Goal: Information Seeking & Learning: Learn about a topic

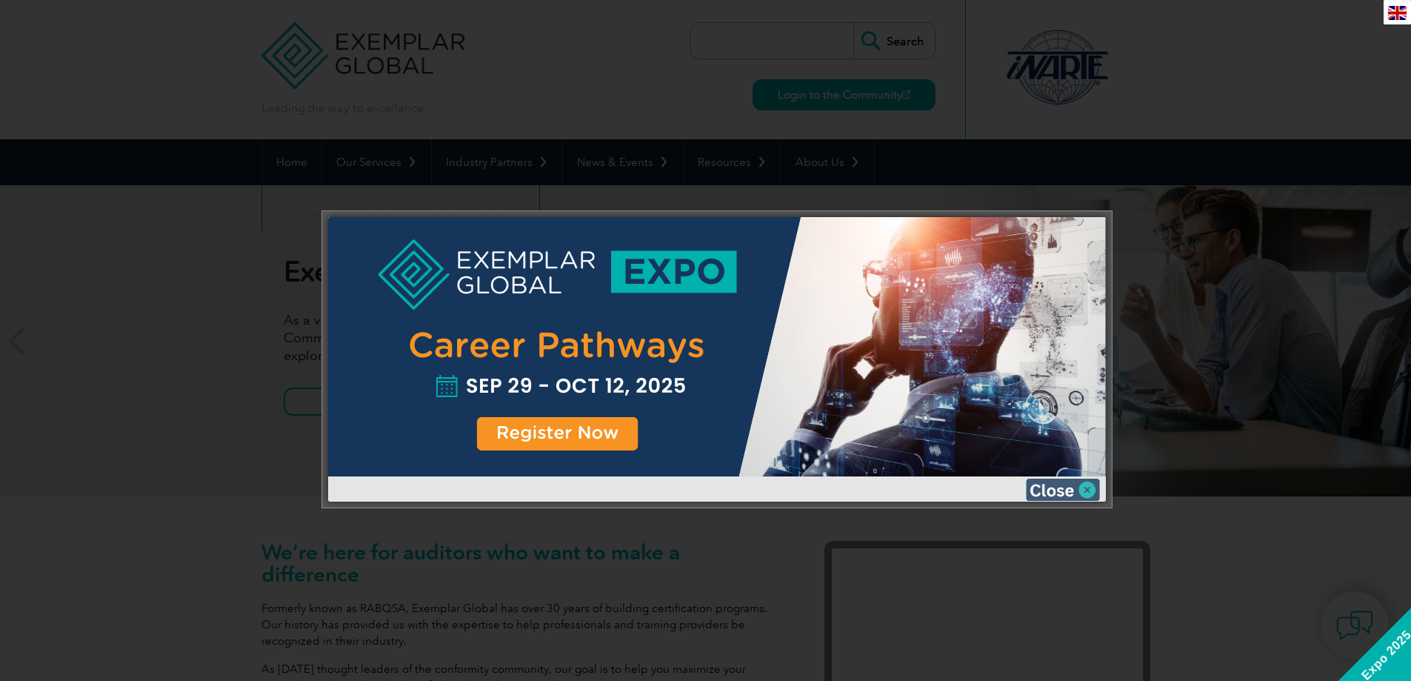
click at [1079, 496] on img at bounding box center [1063, 489] width 74 height 22
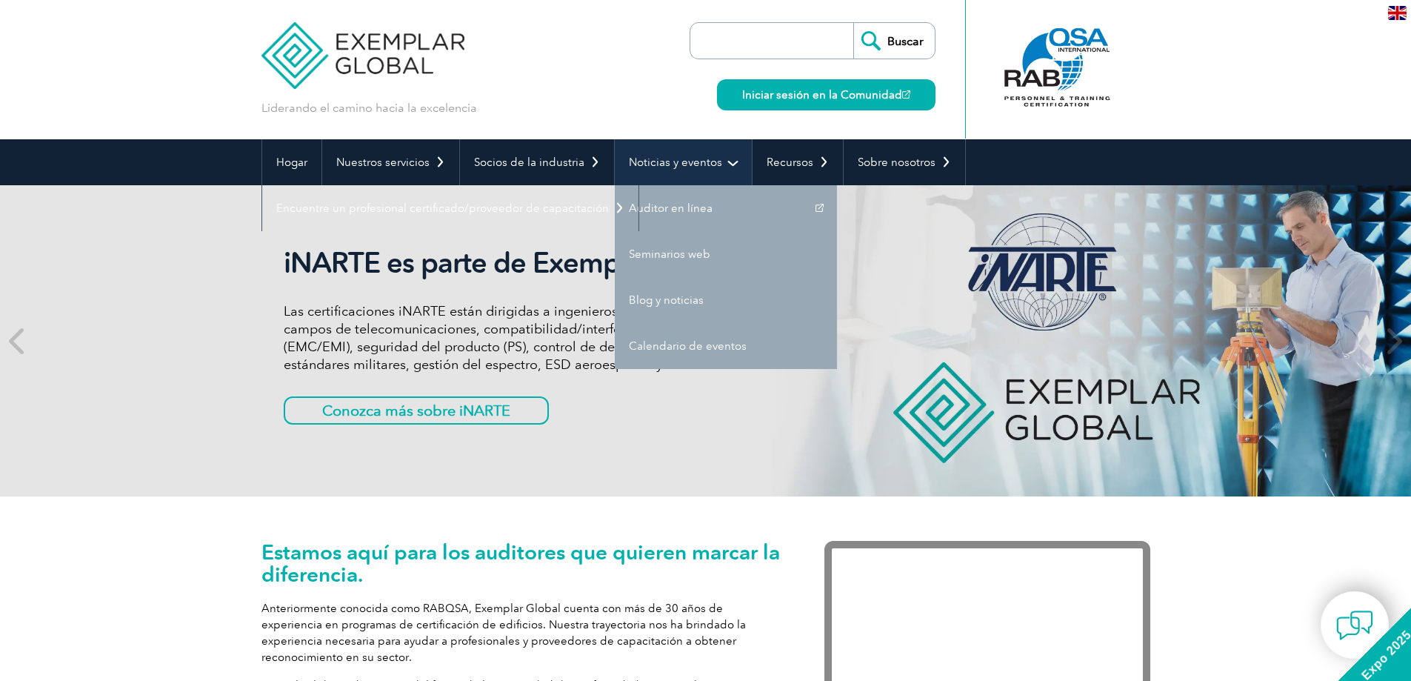
click at [677, 154] on link "Noticias y eventos" at bounding box center [683, 162] width 137 height 46
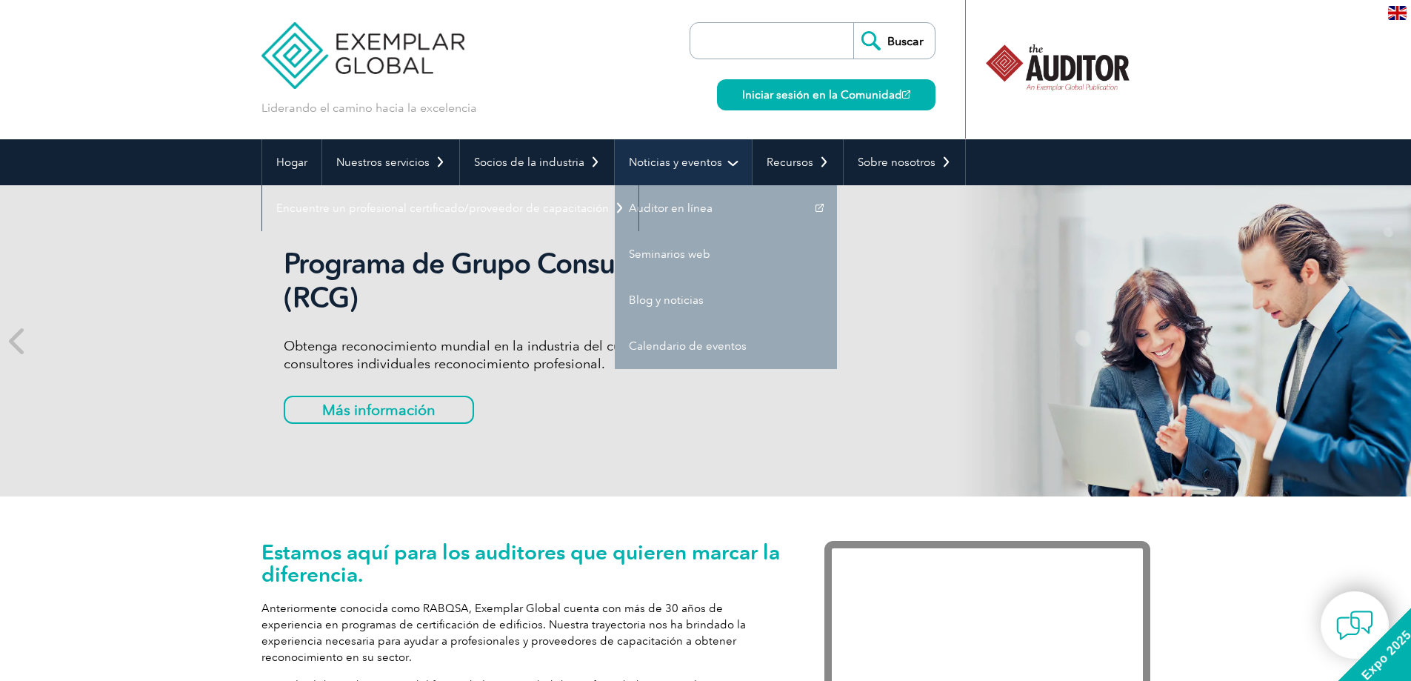
click at [654, 161] on font "Noticias y eventos" at bounding box center [675, 162] width 93 height 13
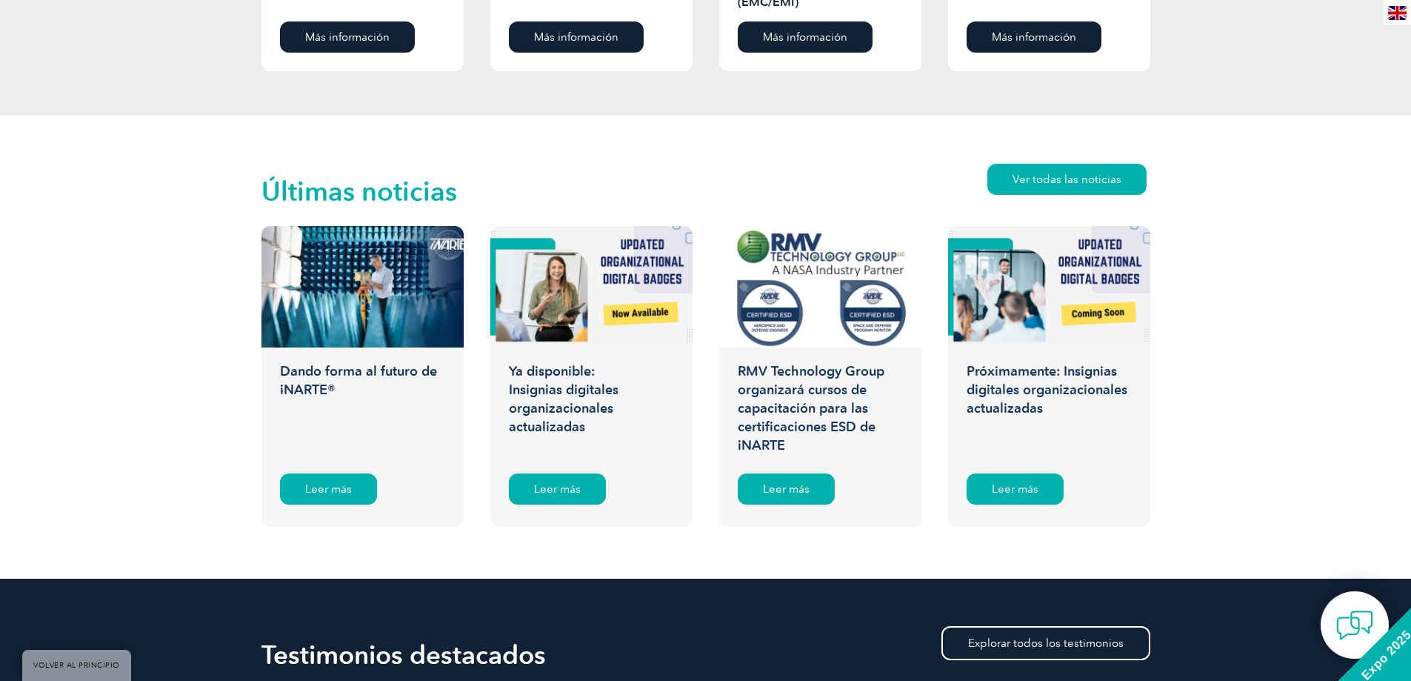
scroll to position [2370, 0]
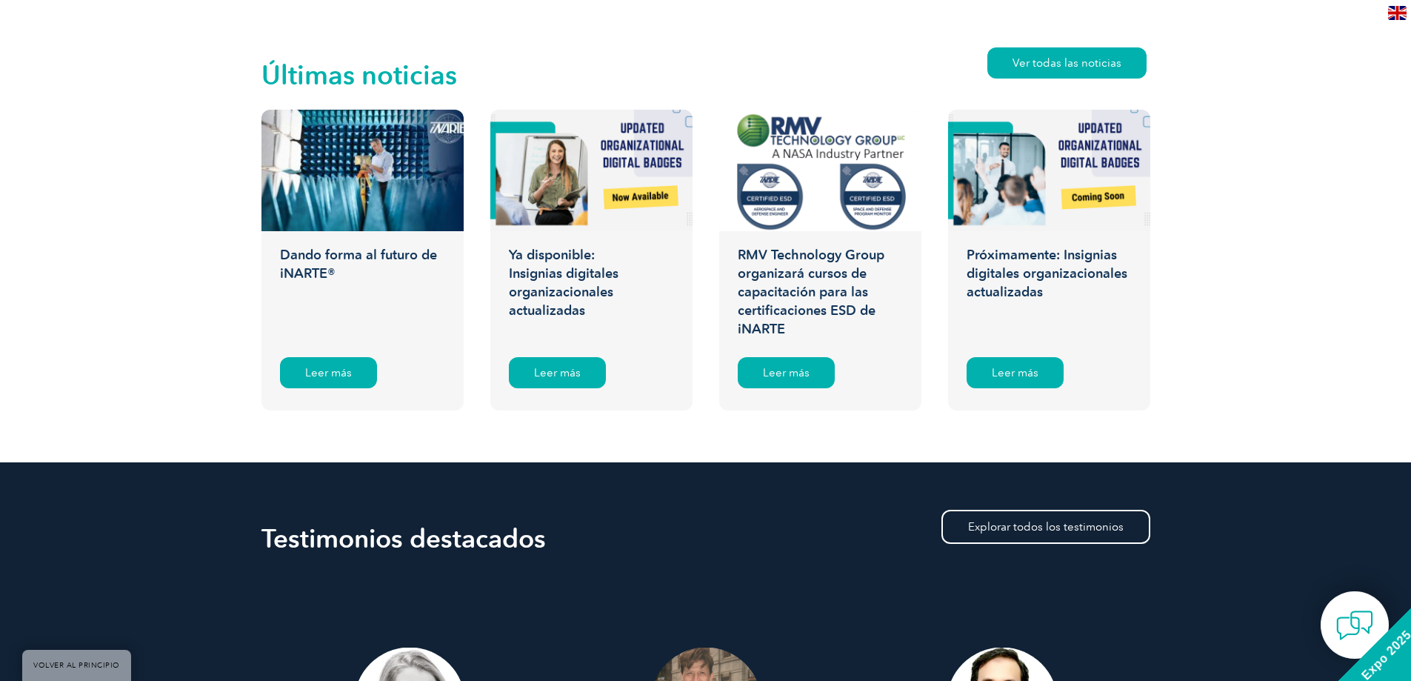
click at [558, 356] on link "Ya disponible: Insignias digitales organizacionales actualizadas Sin categoriza…" at bounding box center [591, 260] width 202 height 301
click at [1049, 374] on div "Leer más" at bounding box center [1015, 372] width 97 height 31
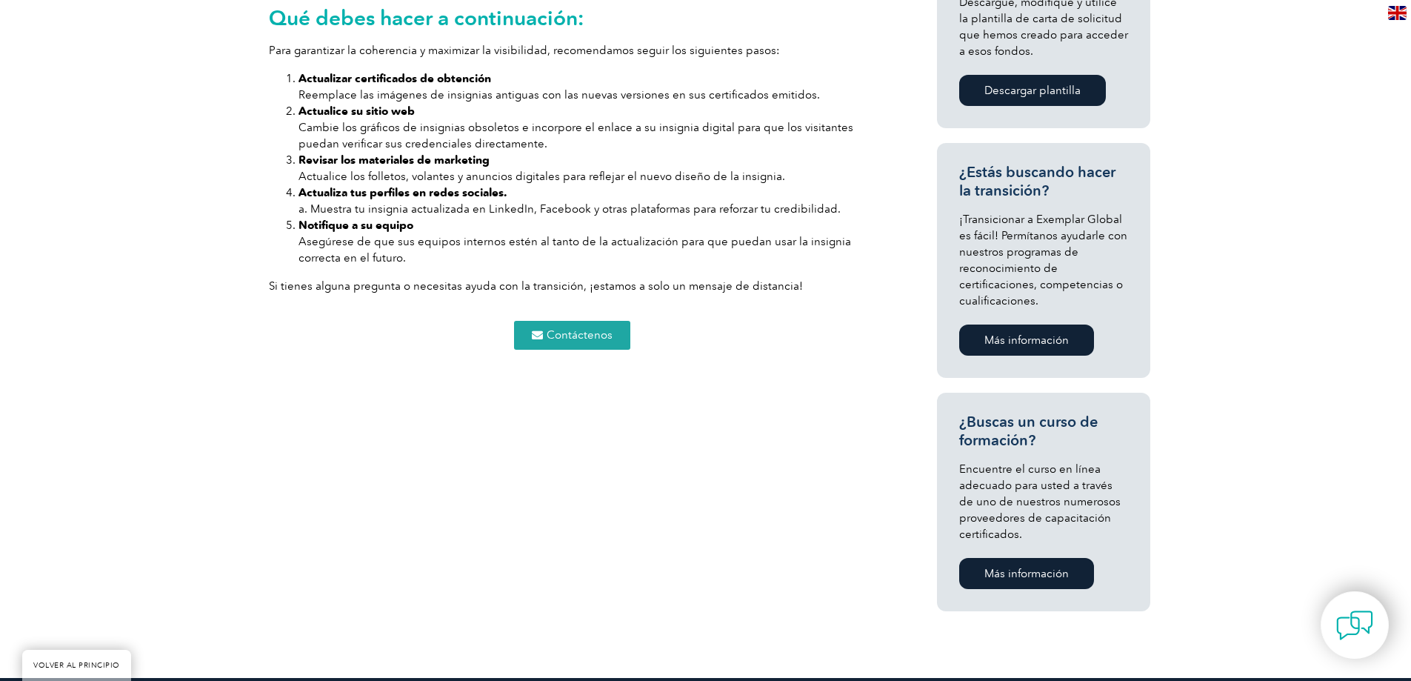
scroll to position [593, 0]
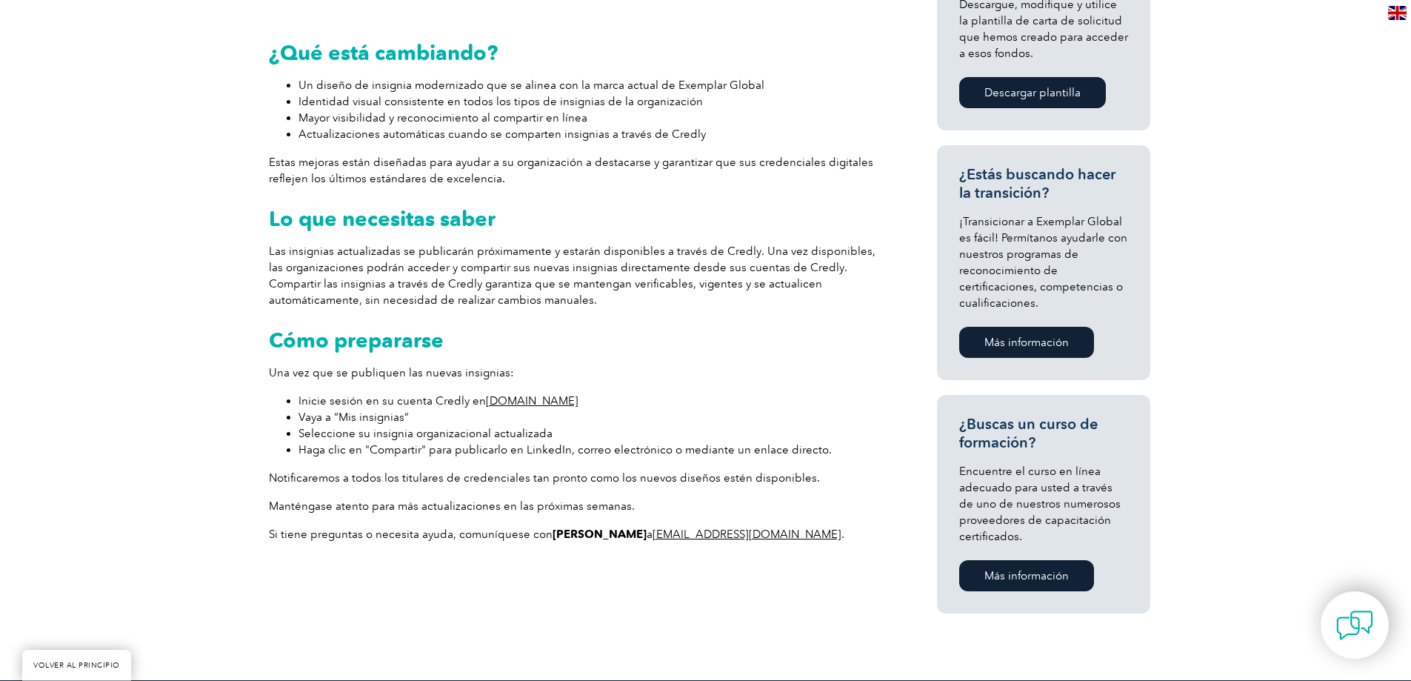
scroll to position [889, 0]
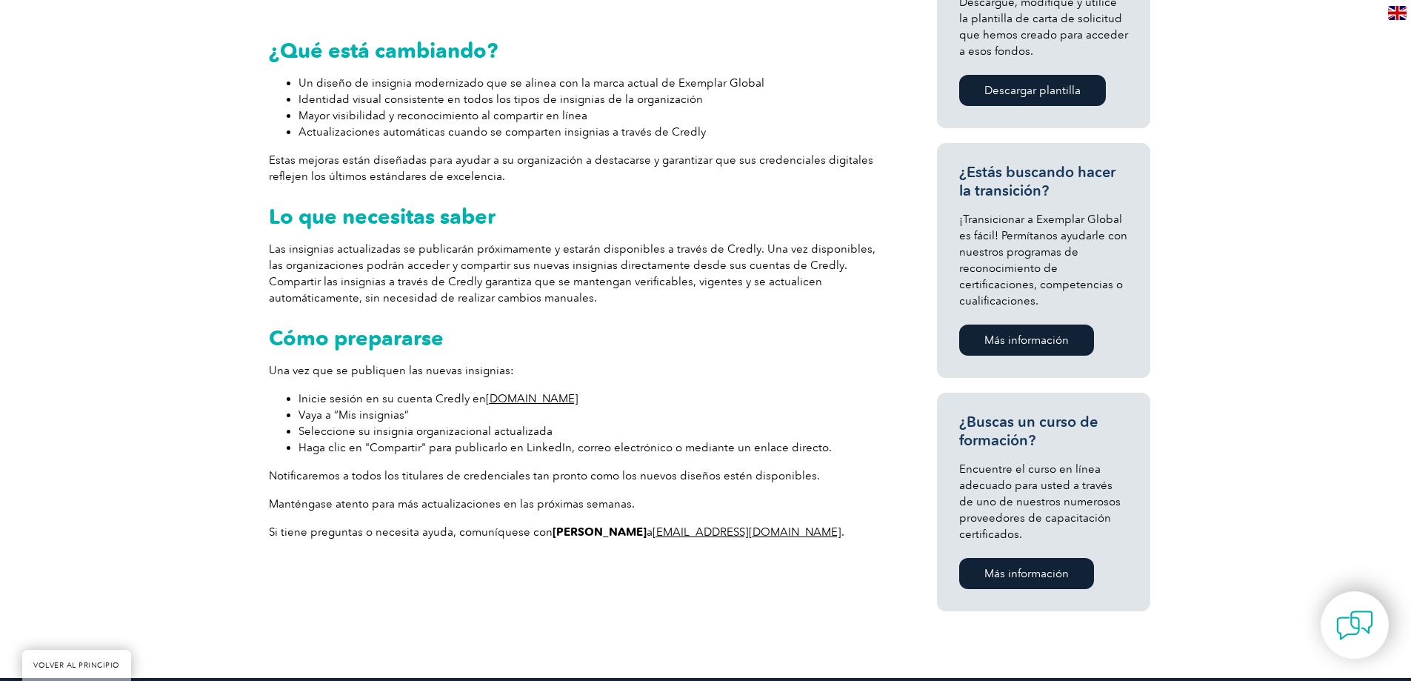
click at [504, 395] on font "www.credly.com" at bounding box center [532, 398] width 93 height 13
click at [504, 400] on font "www.credly.com" at bounding box center [532, 398] width 93 height 13
